Goal: Check status: Check status

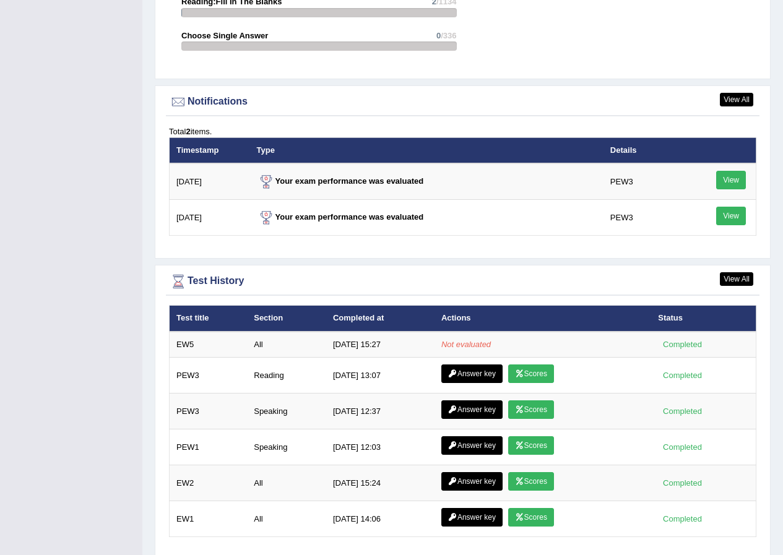
scroll to position [1465, 0]
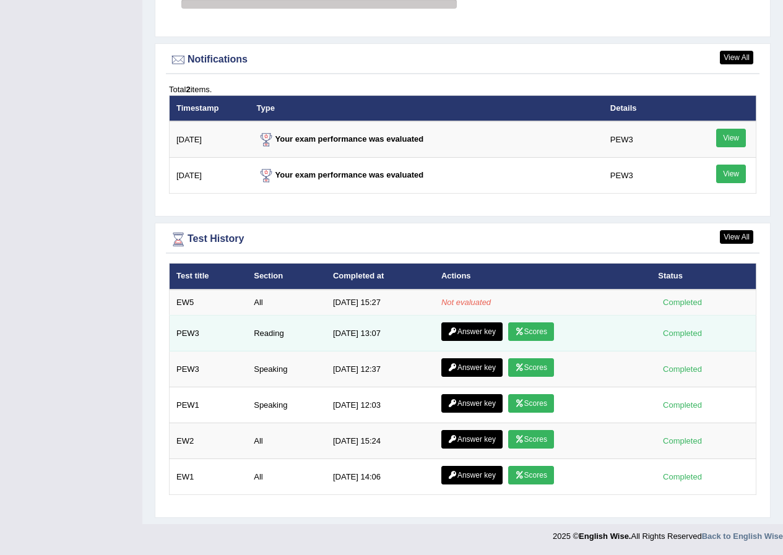
click at [477, 326] on link "Answer key" at bounding box center [471, 332] width 61 height 19
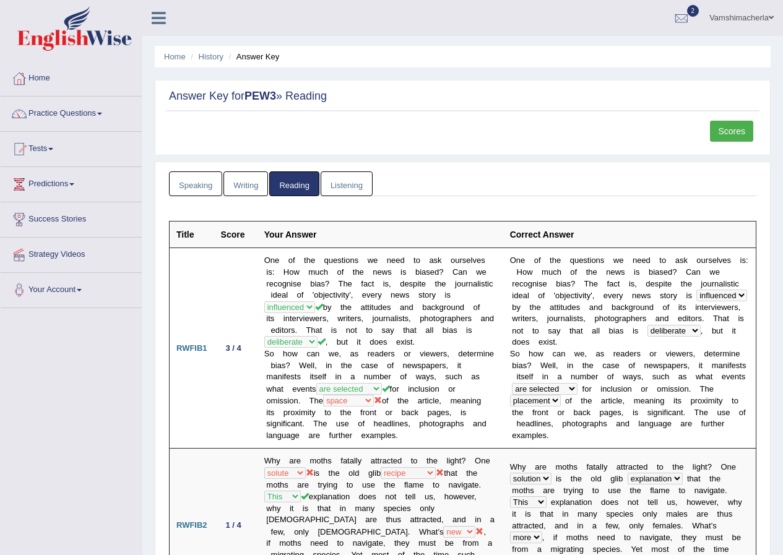
click at [733, 141] on link "Scores" at bounding box center [731, 131] width 43 height 21
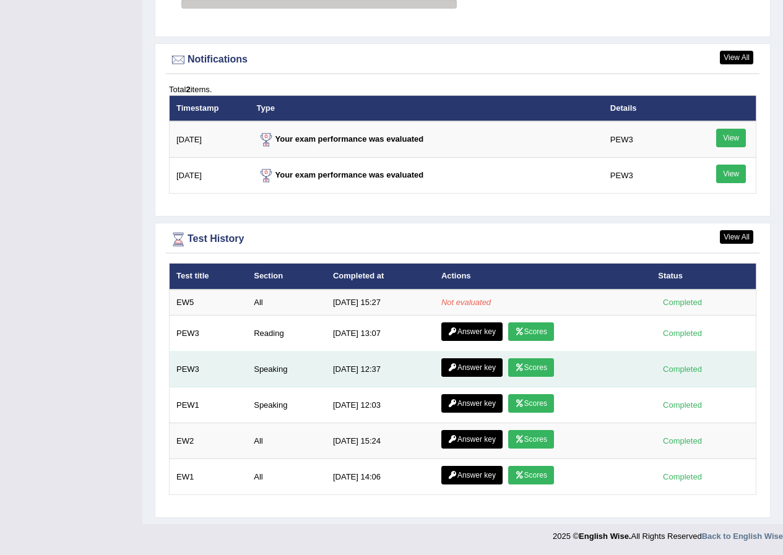
click at [543, 363] on link "Scores" at bounding box center [531, 368] width 46 height 19
